Goal: Check status

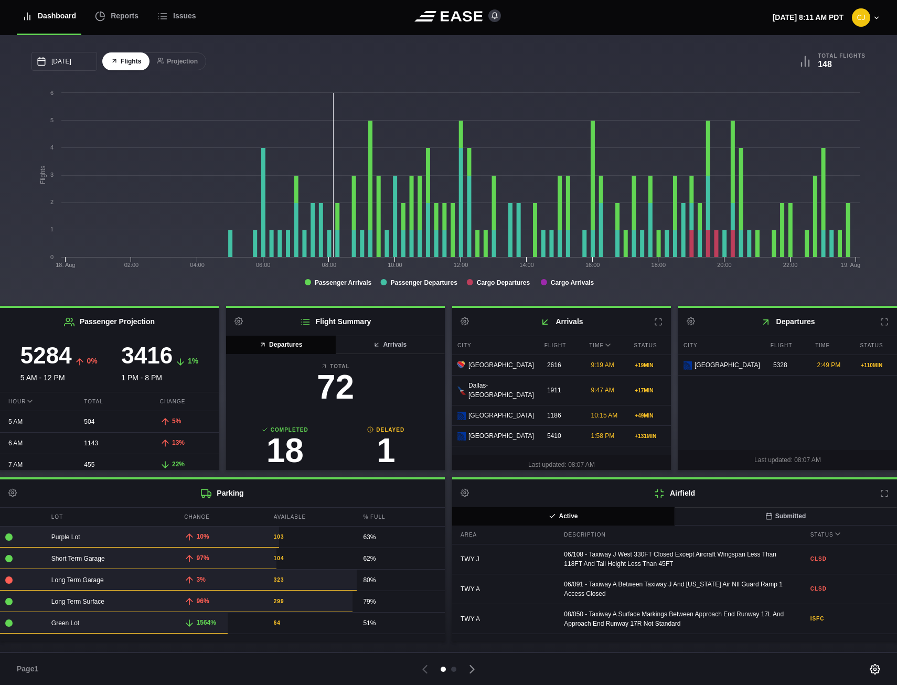
click at [394, 433] on b "Delayed" at bounding box center [386, 430] width 101 height 8
select select "passenger"
select select "DELAYED"
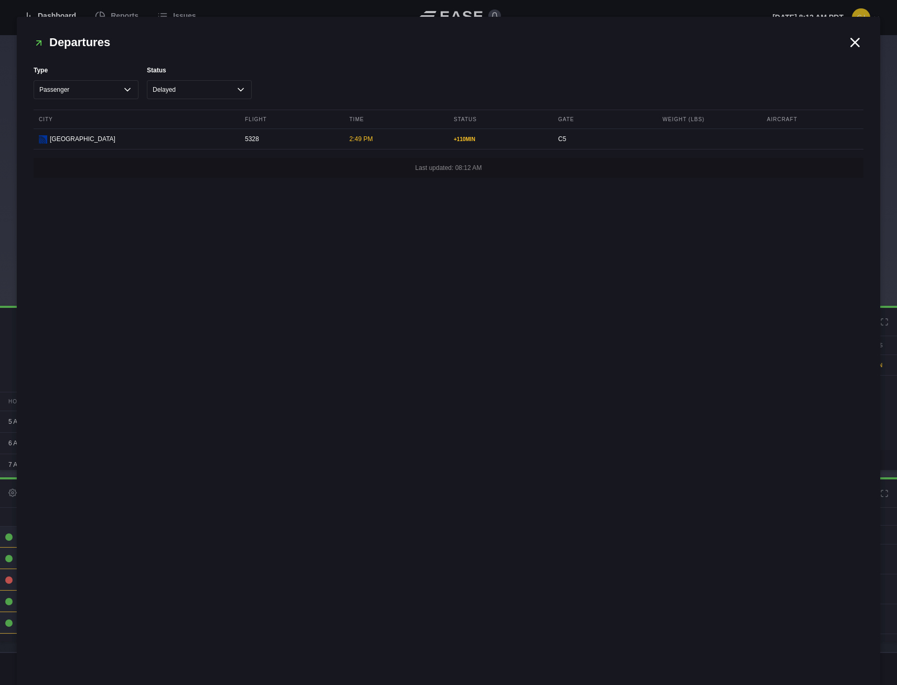
click at [856, 42] on icon at bounding box center [855, 42] width 8 height 8
